Goal: Task Accomplishment & Management: Use online tool/utility

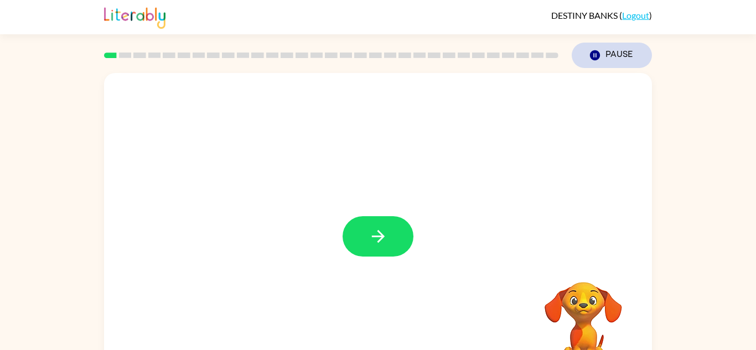
click at [621, 45] on button "Pause Pause" at bounding box center [612, 55] width 80 height 25
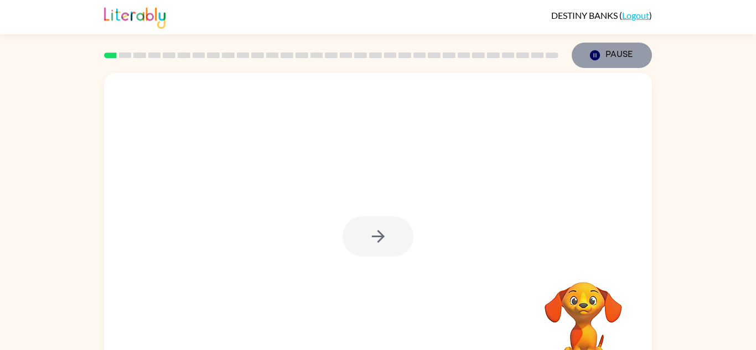
click at [594, 63] on button "Pause Pause" at bounding box center [612, 55] width 80 height 25
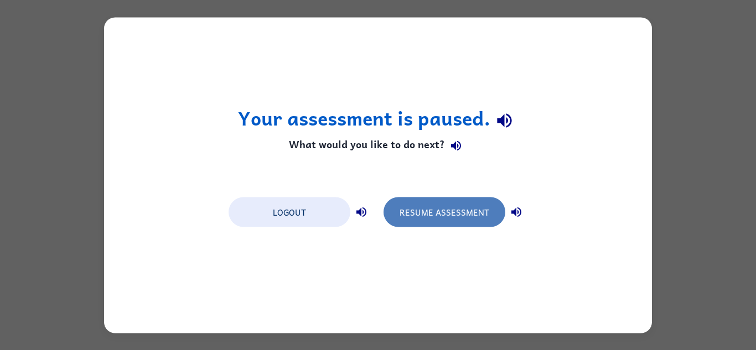
click at [451, 211] on button "Resume Assessment" at bounding box center [445, 212] width 122 height 30
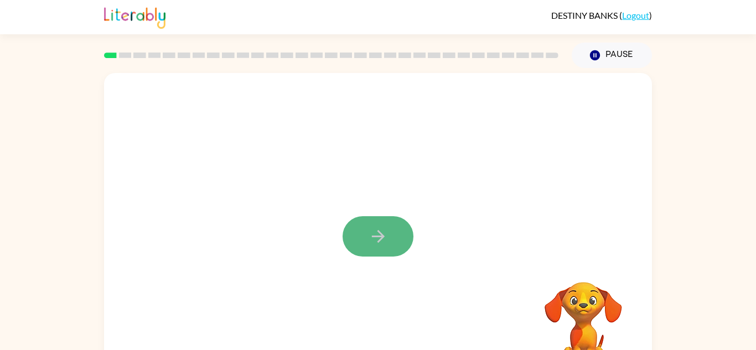
click at [382, 246] on button "button" at bounding box center [378, 236] width 71 height 40
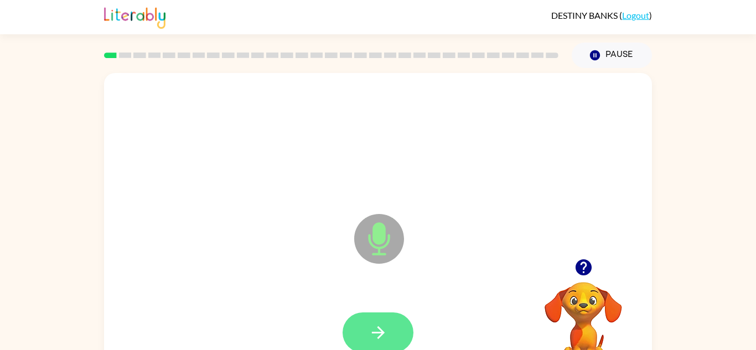
click at [360, 335] on button "button" at bounding box center [378, 333] width 71 height 40
click at [394, 338] on button "button" at bounding box center [378, 333] width 71 height 40
click at [381, 329] on icon "button" at bounding box center [377, 333] width 13 height 13
click at [389, 332] on button "button" at bounding box center [378, 333] width 71 height 40
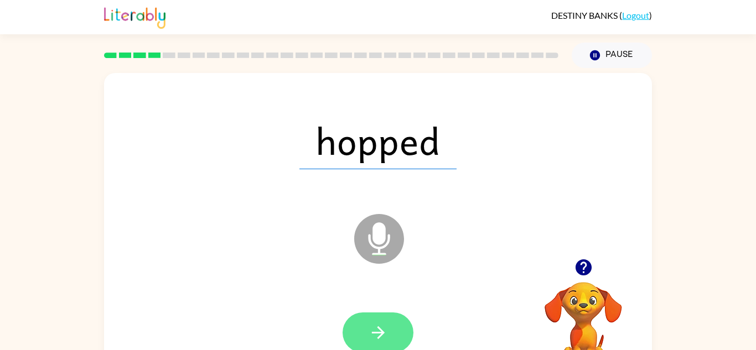
click at [392, 335] on button "button" at bounding box center [378, 333] width 71 height 40
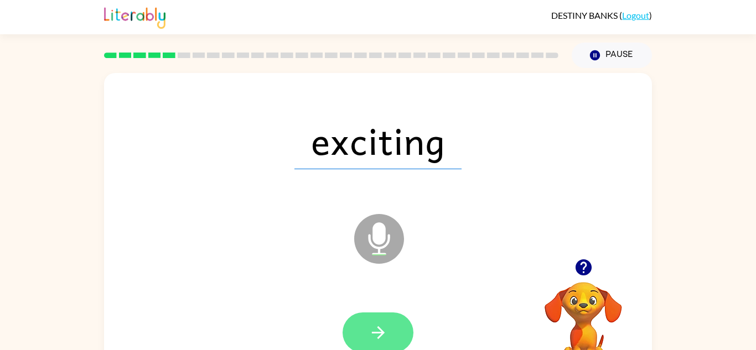
click at [369, 334] on icon "button" at bounding box center [378, 332] width 19 height 19
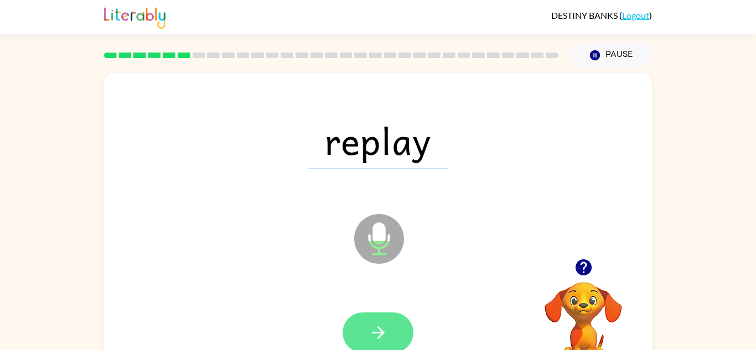
click at [381, 340] on icon "button" at bounding box center [378, 332] width 19 height 19
click at [384, 329] on icon "button" at bounding box center [378, 332] width 19 height 19
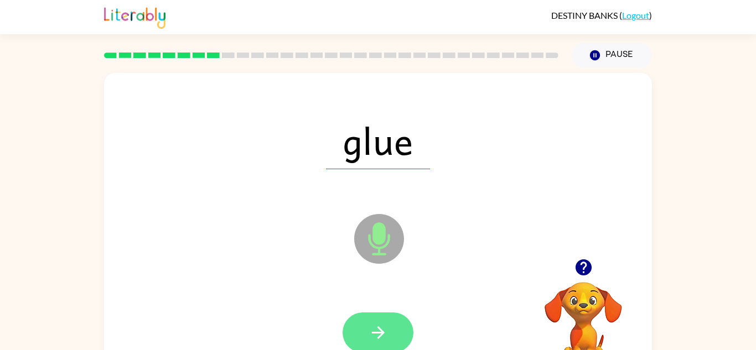
click at [377, 338] on icon "button" at bounding box center [377, 333] width 13 height 13
click at [385, 344] on button "button" at bounding box center [378, 333] width 71 height 40
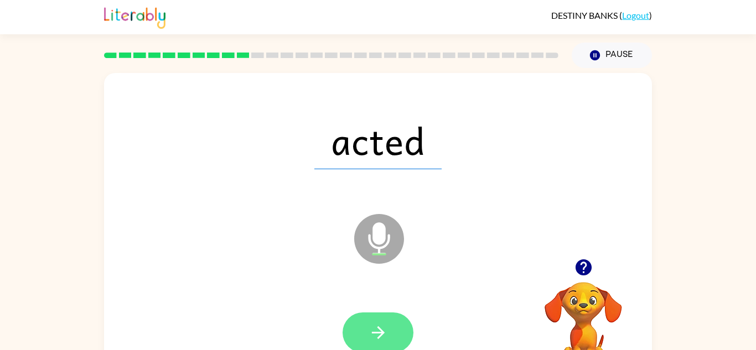
click at [393, 331] on button "button" at bounding box center [378, 333] width 71 height 40
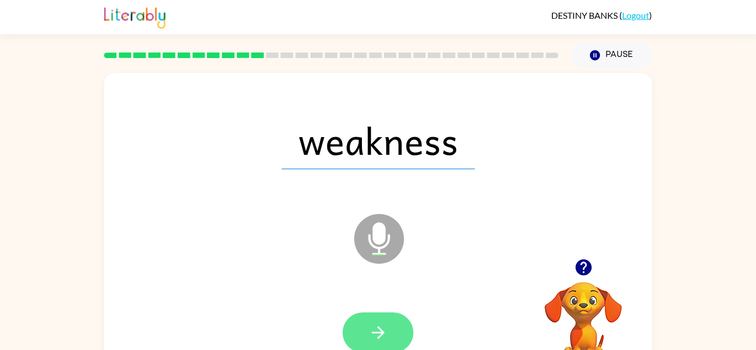
click at [386, 337] on icon "button" at bounding box center [378, 332] width 19 height 19
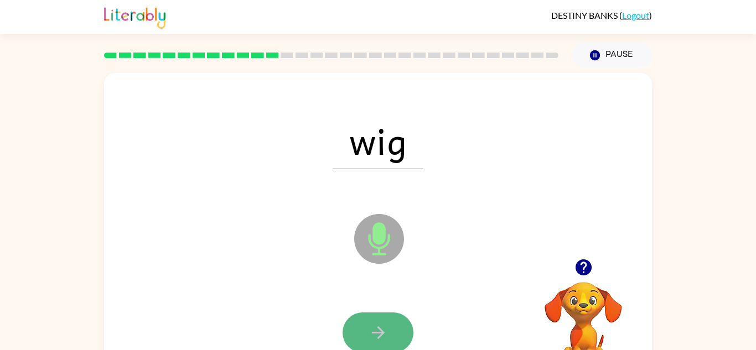
click at [384, 331] on icon "button" at bounding box center [378, 332] width 19 height 19
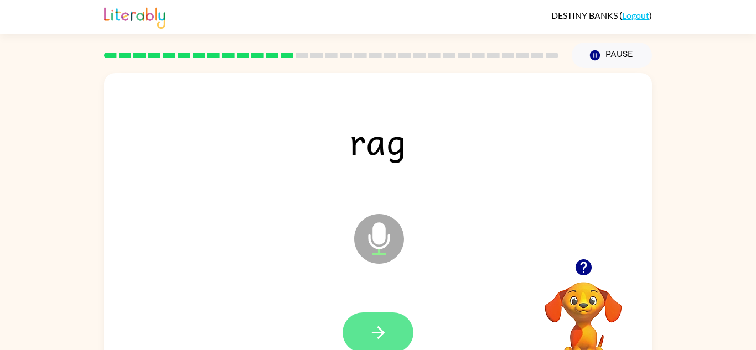
click at [387, 332] on icon "button" at bounding box center [378, 332] width 19 height 19
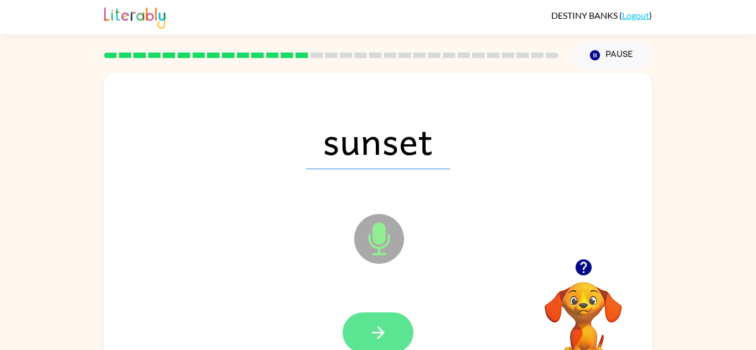
click at [375, 331] on icon "button" at bounding box center [378, 332] width 19 height 19
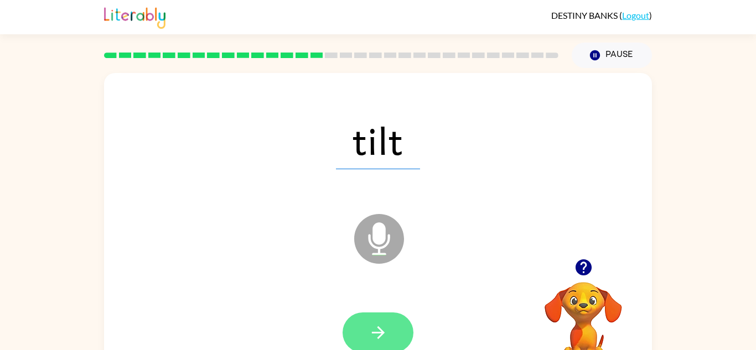
click at [380, 340] on icon "button" at bounding box center [378, 332] width 19 height 19
click at [399, 330] on button "button" at bounding box center [378, 333] width 71 height 40
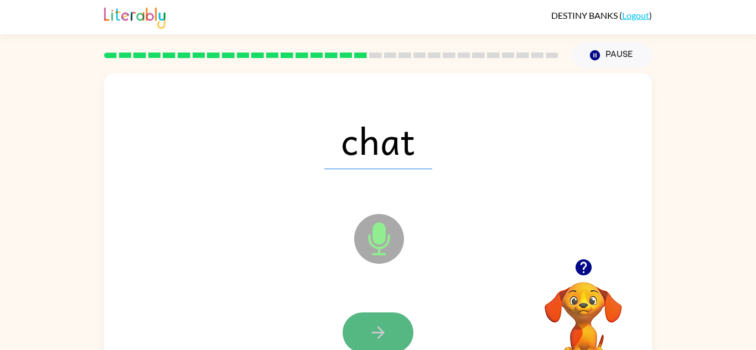
click at [381, 333] on icon "button" at bounding box center [377, 333] width 13 height 13
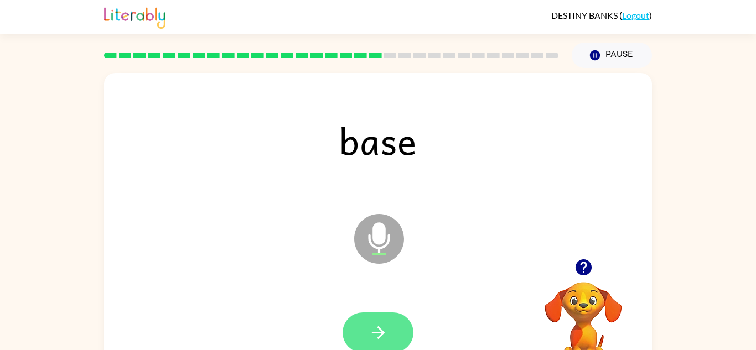
click at [374, 334] on icon "button" at bounding box center [378, 332] width 19 height 19
click at [377, 333] on icon "button" at bounding box center [377, 333] width 13 height 13
click at [393, 342] on button "button" at bounding box center [378, 333] width 71 height 40
click at [384, 340] on icon "button" at bounding box center [378, 332] width 19 height 19
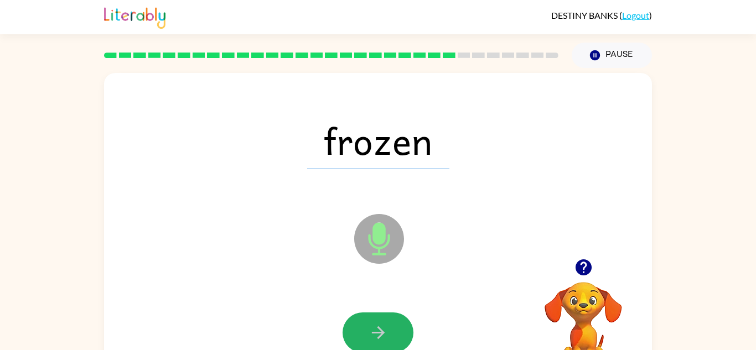
click at [360, 335] on button "button" at bounding box center [378, 333] width 71 height 40
click at [360, 335] on div at bounding box center [378, 333] width 71 height 40
click at [360, 335] on button "button" at bounding box center [378, 333] width 71 height 40
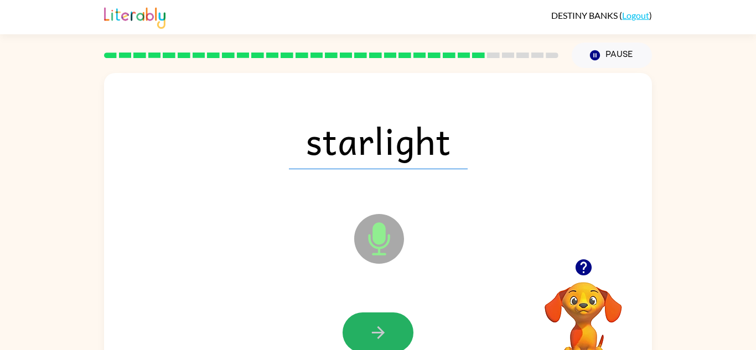
click at [360, 335] on button "button" at bounding box center [378, 333] width 71 height 40
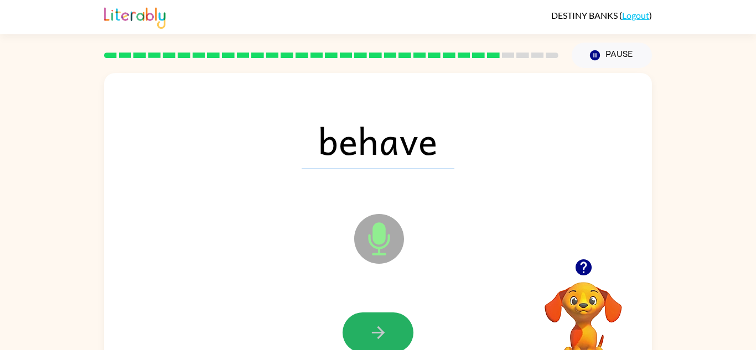
click at [360, 335] on button "button" at bounding box center [378, 333] width 71 height 40
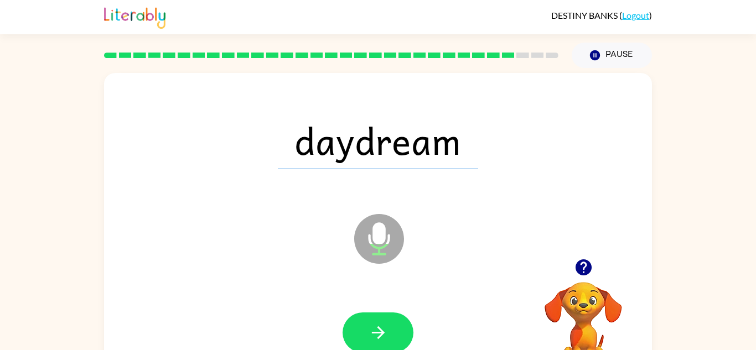
click at [360, 335] on button "button" at bounding box center [378, 333] width 71 height 40
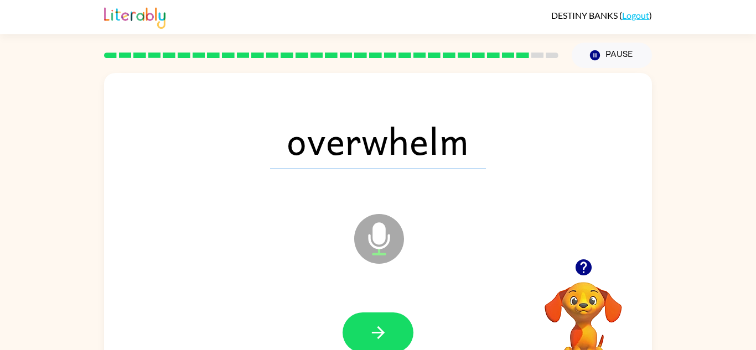
click at [360, 335] on button "button" at bounding box center [378, 333] width 71 height 40
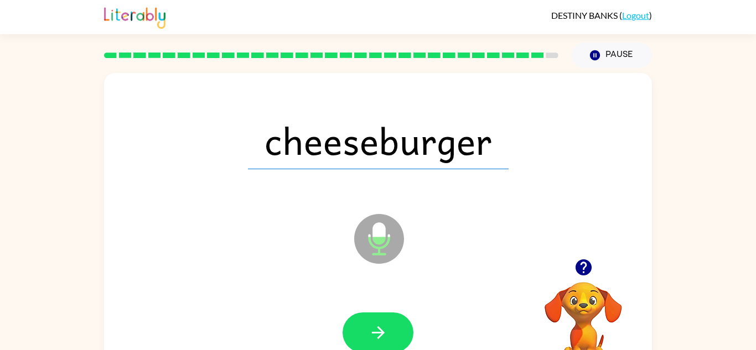
click at [360, 335] on button "button" at bounding box center [378, 333] width 71 height 40
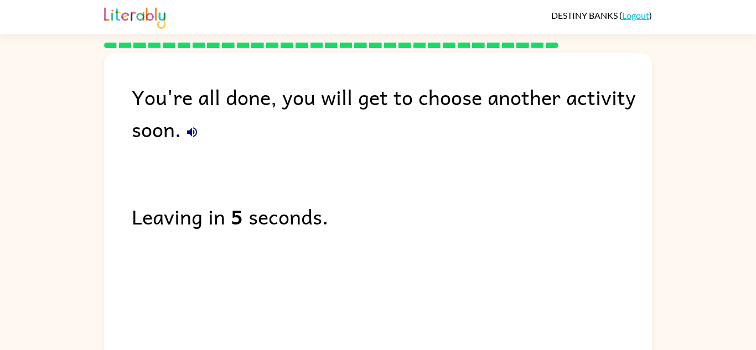
click at [518, 234] on div "You're all done, you will get to choose another activity soon. Leaving in 5 sec…" at bounding box center [378, 208] width 548 height 311
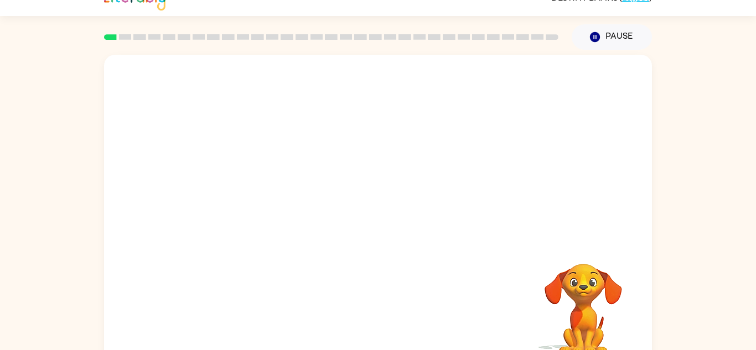
scroll to position [16, 0]
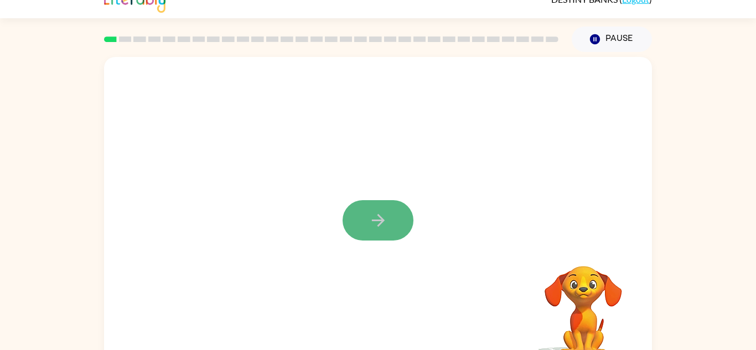
click at [380, 223] on icon "button" at bounding box center [377, 220] width 13 height 13
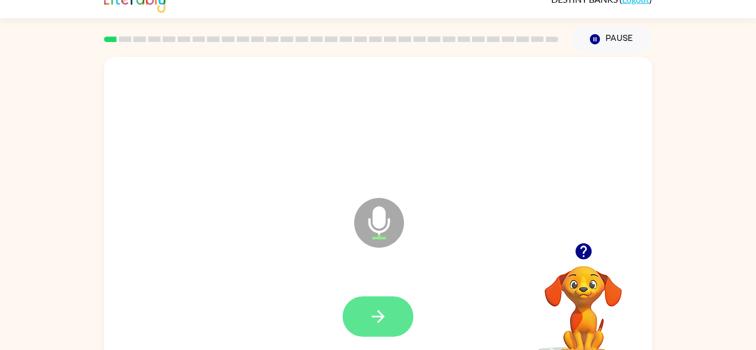
click at [393, 320] on button "button" at bounding box center [378, 317] width 71 height 40
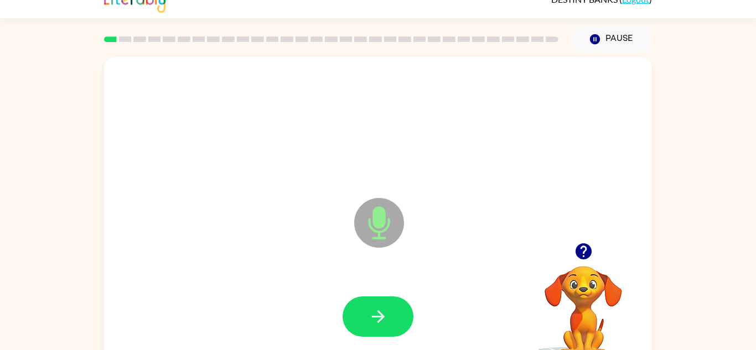
click at [595, 244] on button "button" at bounding box center [584, 251] width 28 height 28
click at [576, 251] on video "Your browser must support playing .mp4 files to use Literably. Please try using…" at bounding box center [583, 304] width 111 height 111
click at [368, 318] on button "button" at bounding box center [378, 317] width 71 height 40
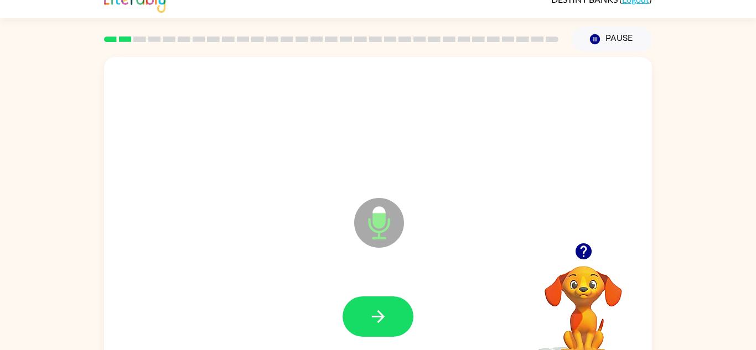
click at [589, 262] on button "button" at bounding box center [584, 251] width 28 height 28
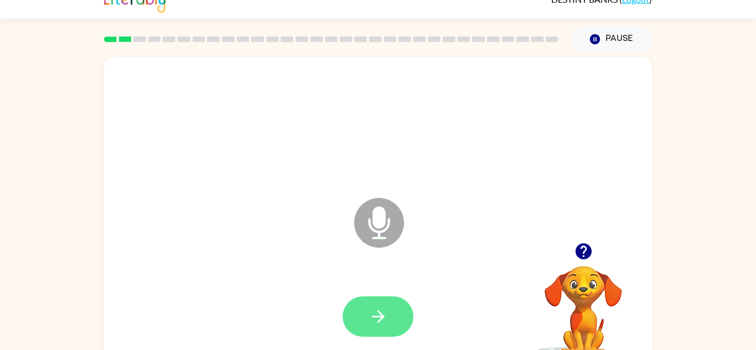
click at [363, 304] on button "button" at bounding box center [378, 317] width 71 height 40
click at [381, 309] on icon "button" at bounding box center [378, 316] width 19 height 19
click at [397, 311] on button "button" at bounding box center [378, 317] width 71 height 40
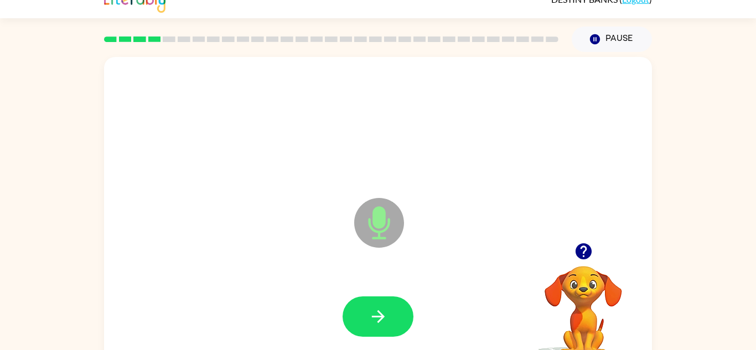
click at [397, 311] on button "button" at bounding box center [378, 317] width 71 height 40
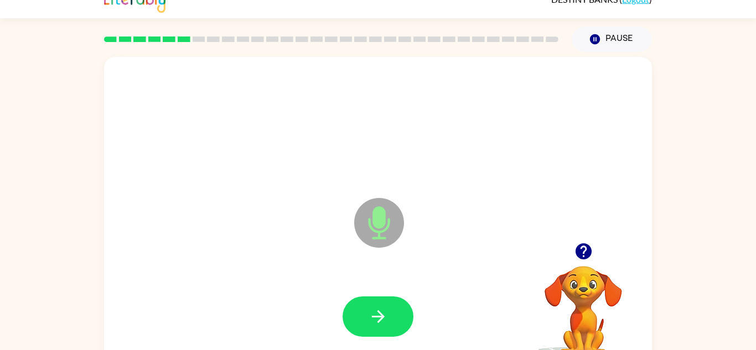
click at [397, 311] on button "button" at bounding box center [378, 317] width 71 height 40
click at [369, 323] on icon "button" at bounding box center [378, 316] width 19 height 19
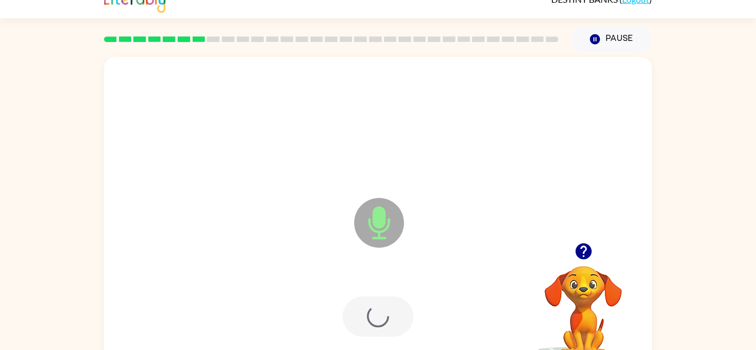
click at [369, 323] on div at bounding box center [378, 317] width 71 height 40
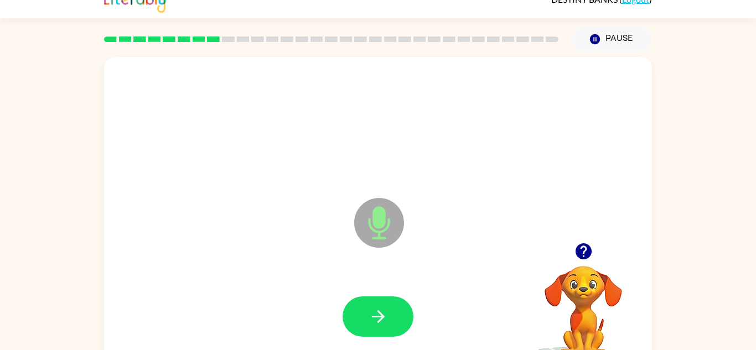
click at [369, 323] on icon "button" at bounding box center [378, 316] width 19 height 19
click at [596, 258] on button "button" at bounding box center [584, 251] width 28 height 28
click at [369, 328] on button "button" at bounding box center [378, 317] width 71 height 40
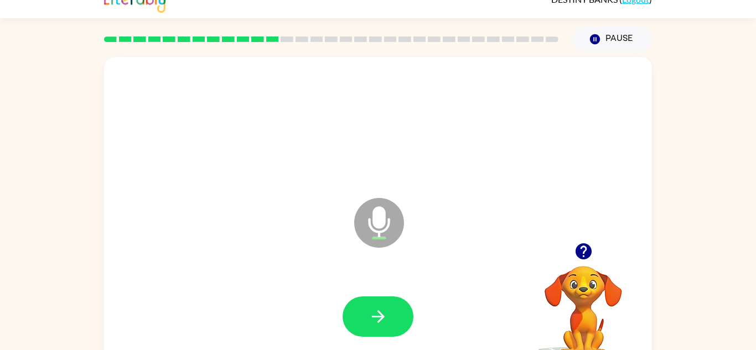
click at [369, 328] on button "button" at bounding box center [378, 317] width 71 height 40
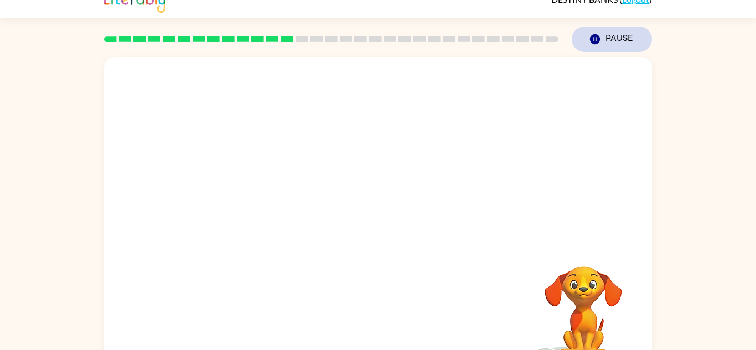
click at [600, 38] on icon "Pause" at bounding box center [595, 39] width 12 height 12
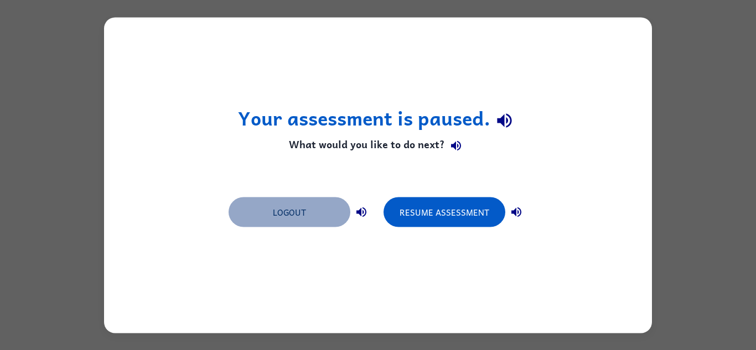
click at [304, 215] on button "Logout" at bounding box center [290, 212] width 122 height 30
